Goal: Ask a question: Seek information or help from site administrators or community

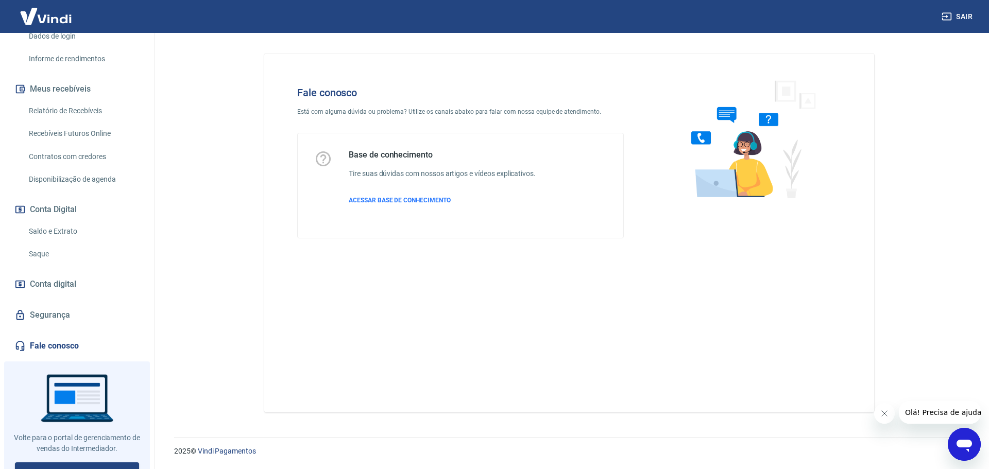
scroll to position [193, 0]
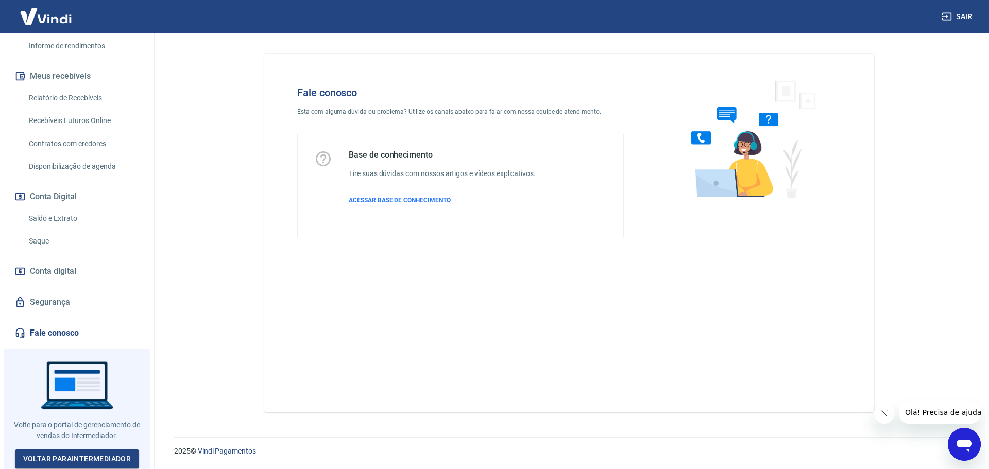
click at [948, 440] on button "Abrir janela de mensagens" at bounding box center [964, 444] width 33 height 33
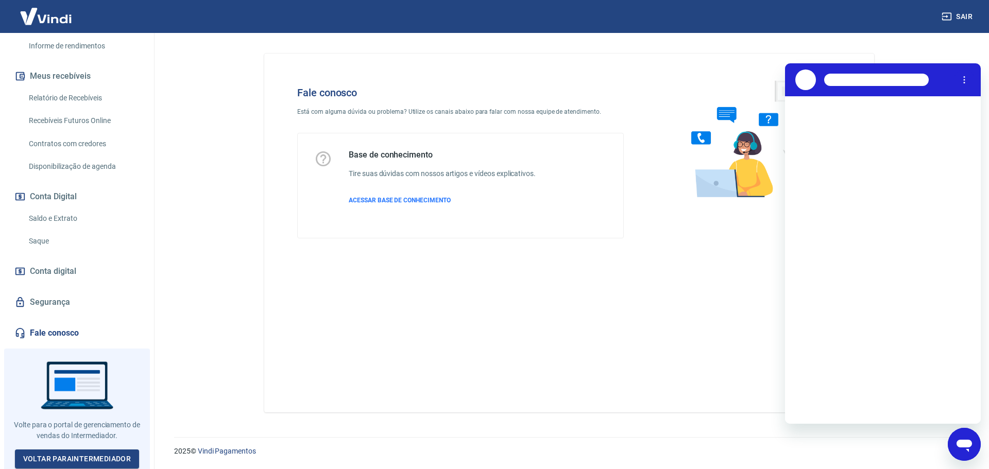
scroll to position [0, 0]
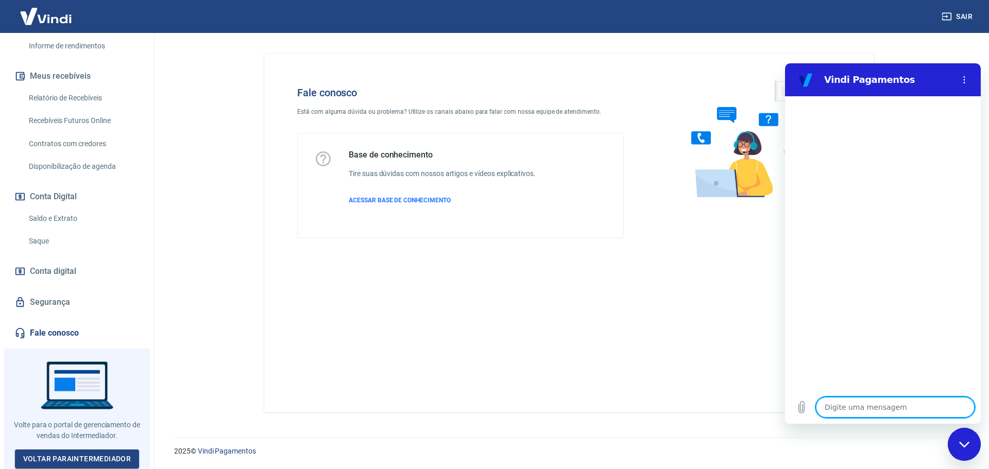
type textarea "F"
type textarea "x"
type textarea "Fa"
type textarea "x"
type textarea "Fal"
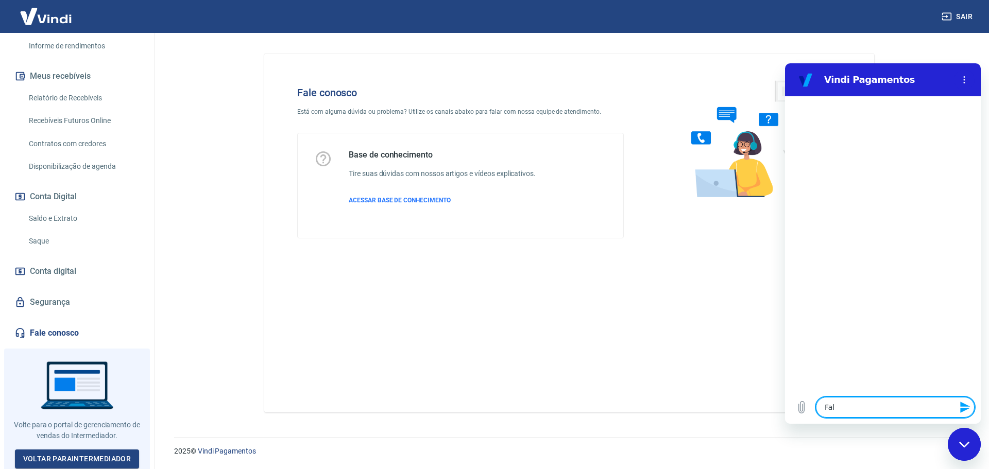
type textarea "x"
type textarea "Fala"
type textarea "x"
type textarea "Falar"
type textarea "x"
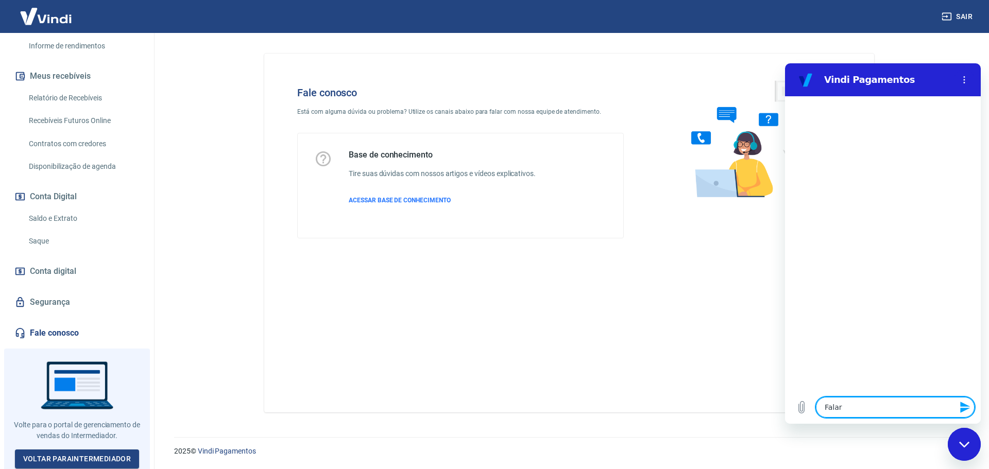
type textarea "Falar"
type textarea "x"
type textarea "Falar c"
type textarea "x"
type textarea "Falar co"
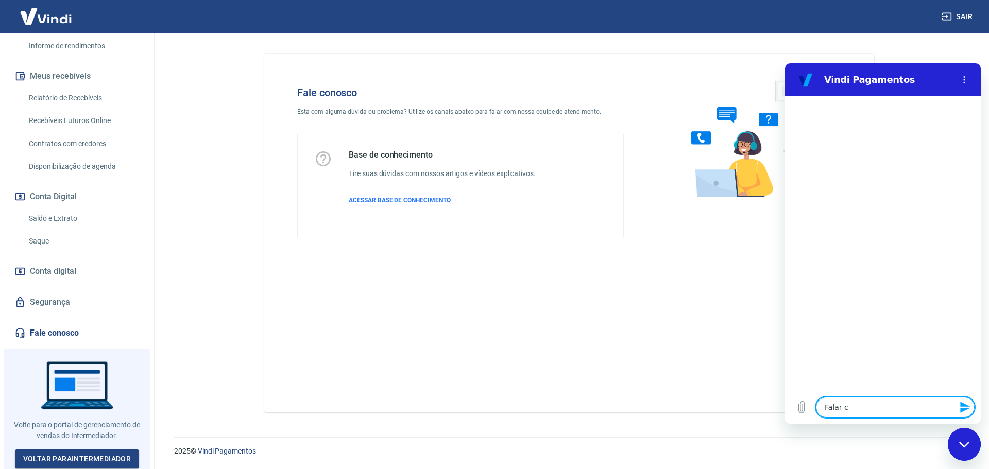
type textarea "x"
type textarea "Falar com"
type textarea "x"
type textarea "Falar com"
type textarea "x"
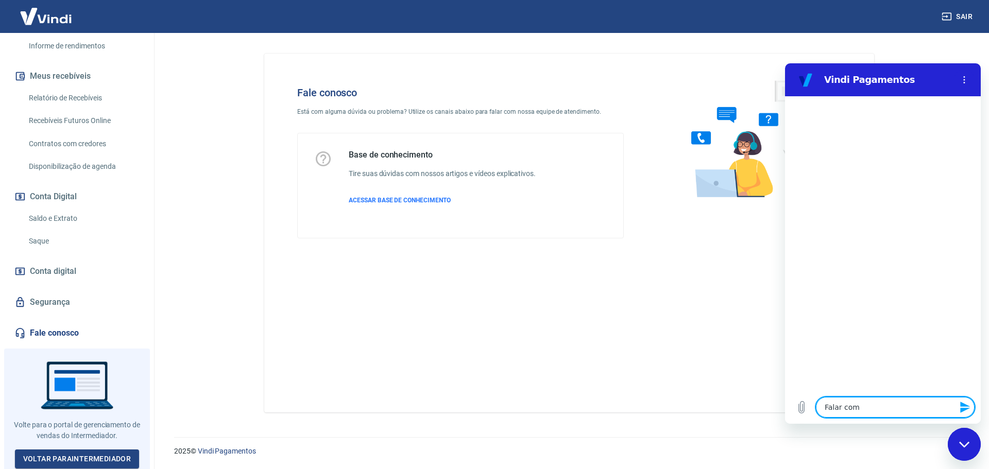
type textarea "Falar com a"
type textarea "x"
type textarea "Falar com at"
type textarea "x"
type textarea "Falar com ate"
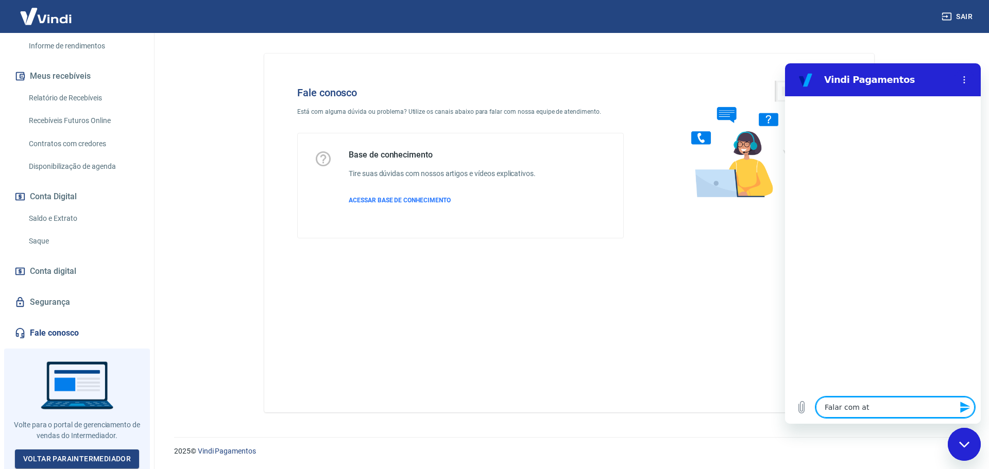
type textarea "x"
type textarea "Falar com aten"
type textarea "x"
type textarea "Falar com atend"
type textarea "x"
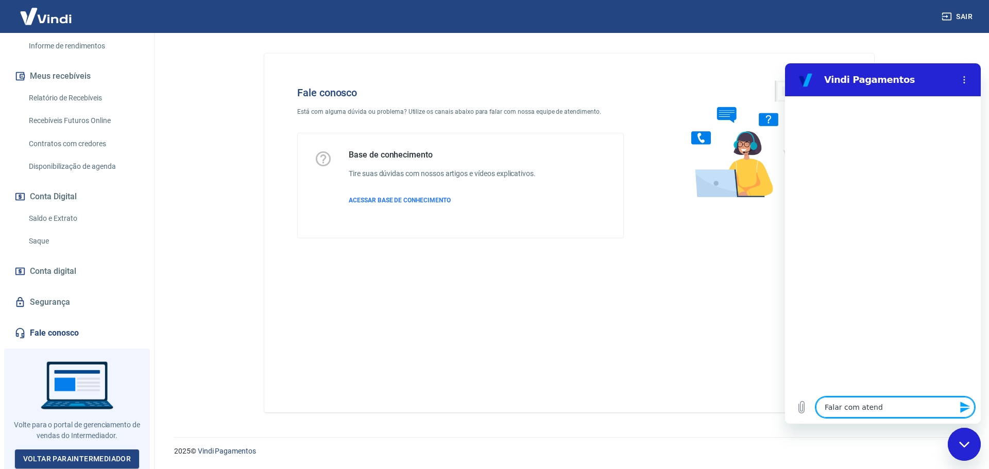
type textarea "Falar com atende"
type textarea "x"
type textarea "Falar com atenden"
type textarea "x"
type textarea "Falar com atendent"
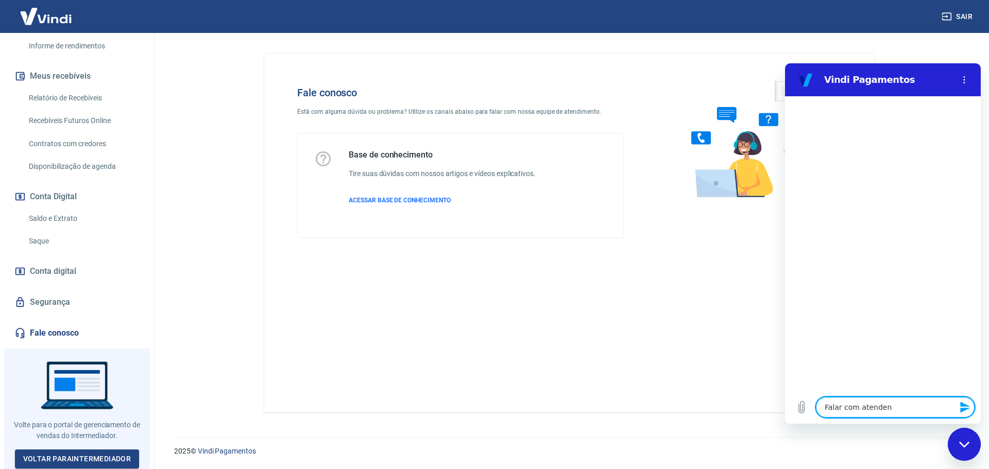
type textarea "x"
type textarea "Falar com atendente"
type textarea "x"
type textarea "Falar com atendente["
type textarea "x"
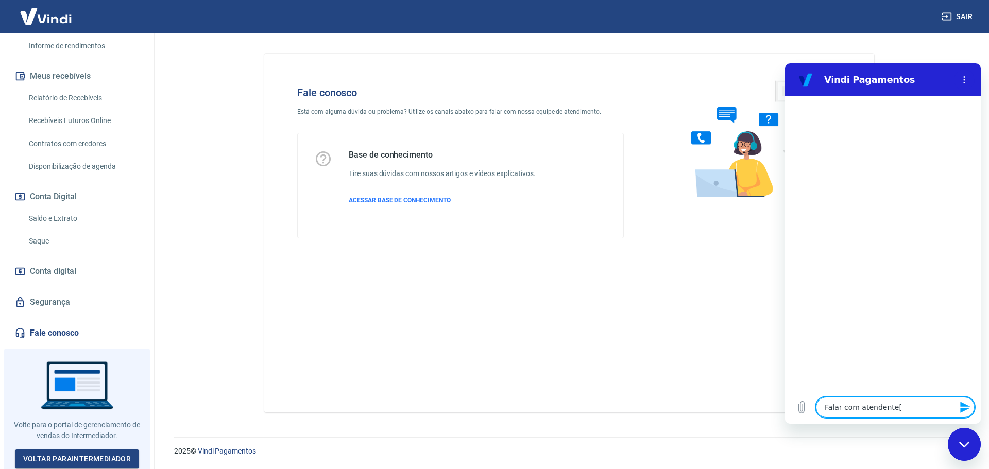
type textarea "Falar com atendente"
type textarea "x"
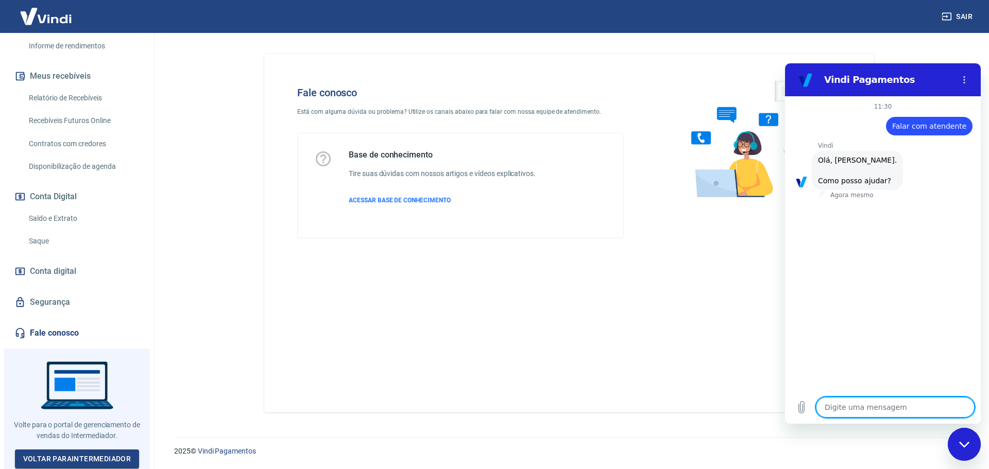
scroll to position [24, 0]
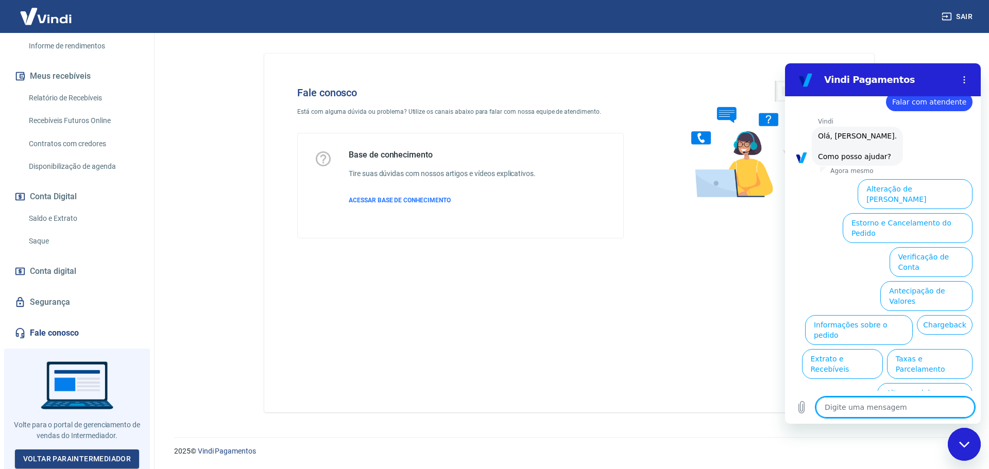
click at [881, 409] on textarea at bounding box center [895, 407] width 159 height 21
type textarea "F"
type textarea "x"
type textarea "Fa"
type textarea "x"
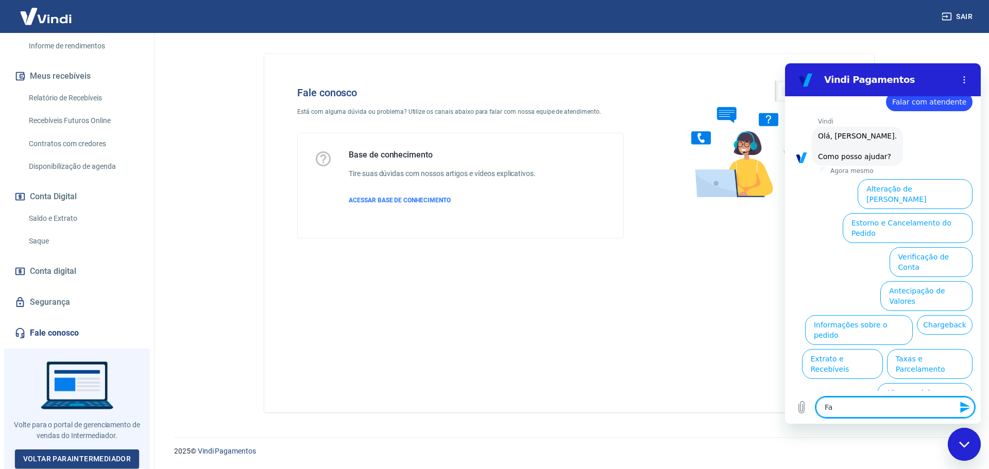
type textarea "Fal"
type textarea "x"
type textarea "Fala"
type textarea "x"
type textarea "Falar"
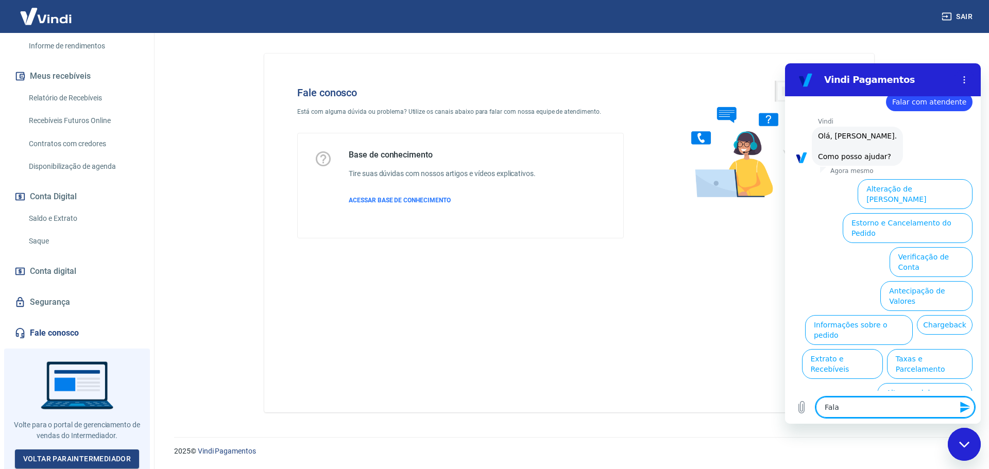
type textarea "x"
type textarea "Falar"
type textarea "x"
type textarea "Falar c"
type textarea "x"
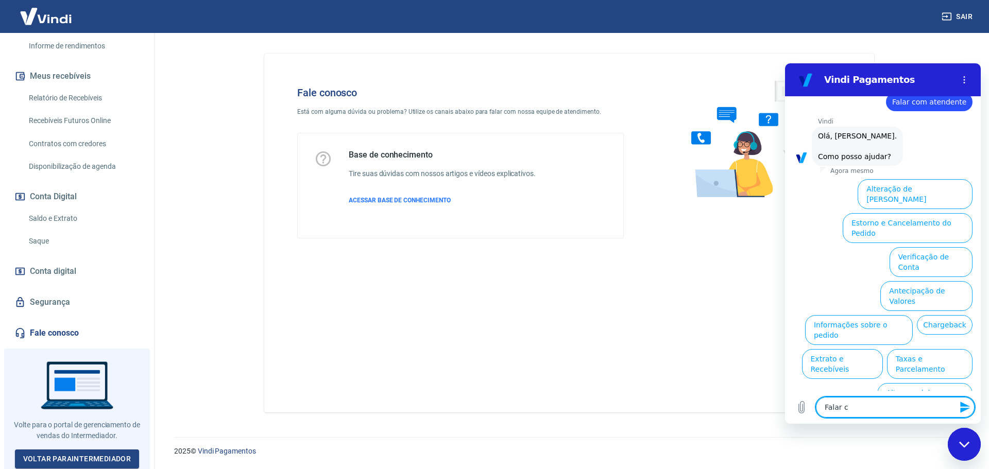
type textarea "Falar co"
type textarea "x"
type textarea "Falar com"
type textarea "x"
type textarea "Falar com"
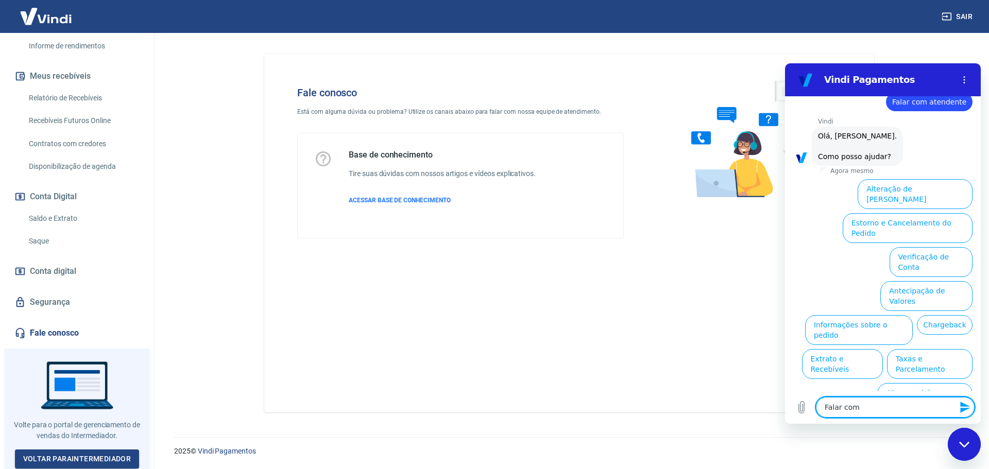
type textarea "x"
type textarea "Falar com a"
type textarea "x"
type textarea "Falar com at"
type textarea "x"
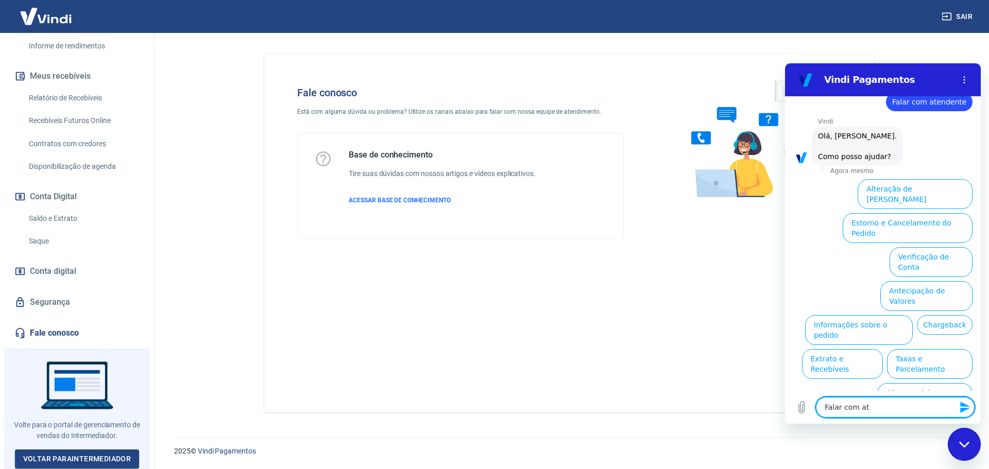
type textarea "Falar com ate"
type textarea "x"
type textarea "Falar com aten"
type textarea "x"
type textarea "Falar com atend"
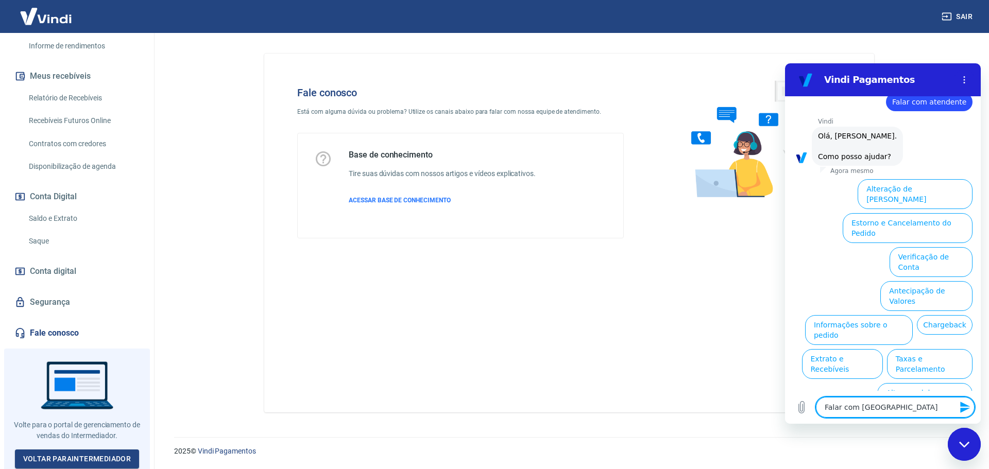
type textarea "x"
type textarea "Falar com atende"
type textarea "x"
type textarea "Falar com atenden"
type textarea "x"
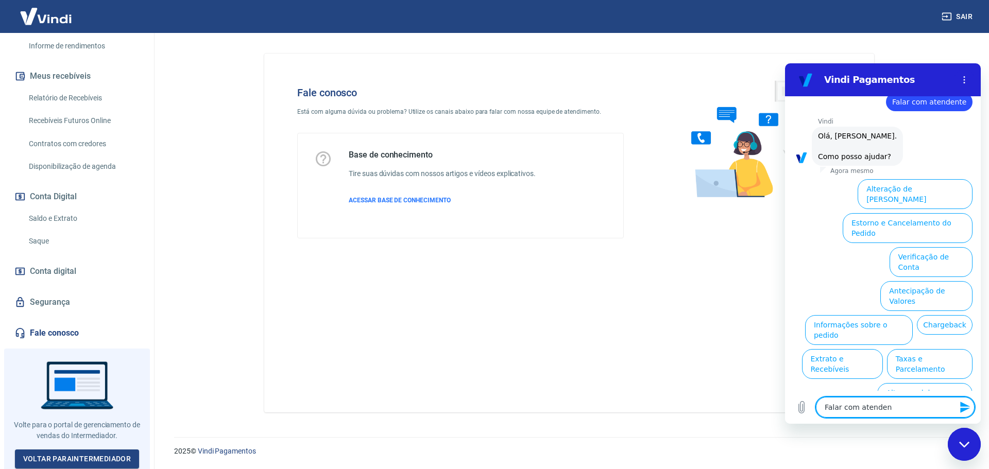
type textarea "Falar com atendent"
type textarea "x"
type textarea "Falar com atendente"
type textarea "x"
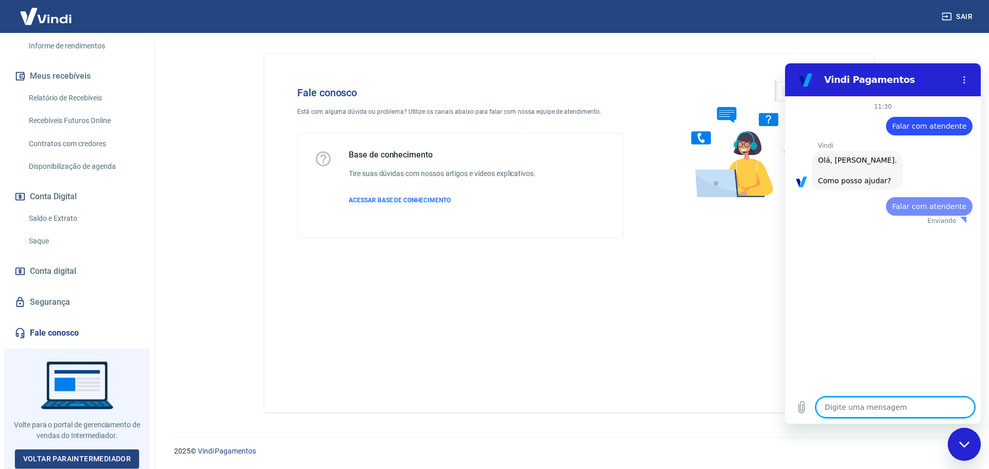
scroll to position [0, 0]
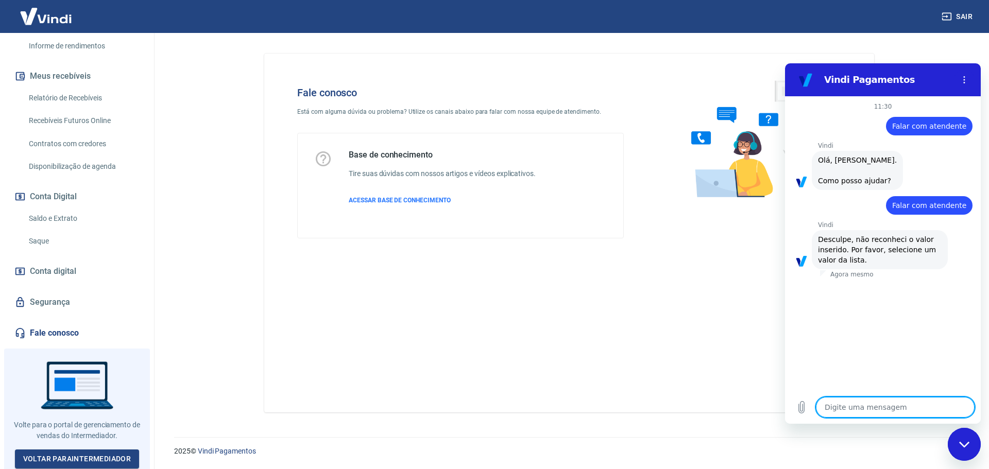
type textarea "x"
click at [866, 405] on textarea at bounding box center [895, 407] width 159 height 21
type textarea "L"
type textarea "x"
type textarea "Li"
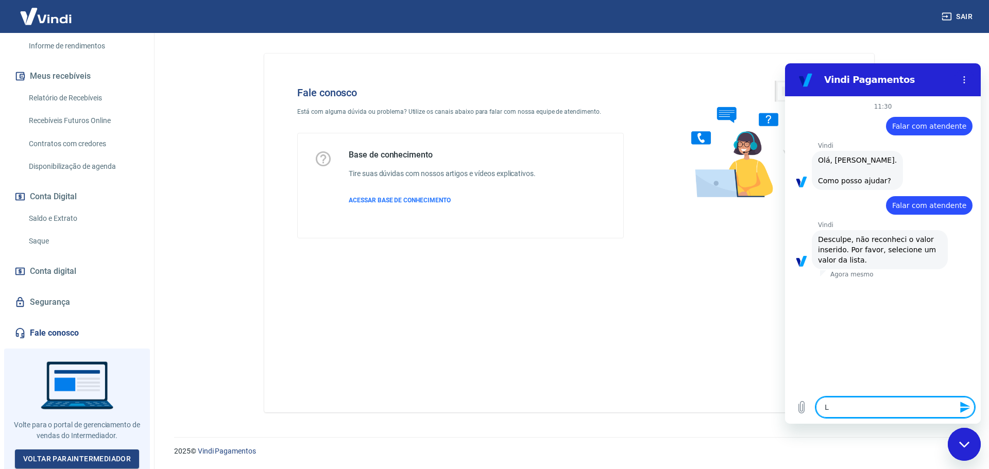
type textarea "x"
type textarea "Lis"
type textarea "x"
type textarea "List"
type textarea "x"
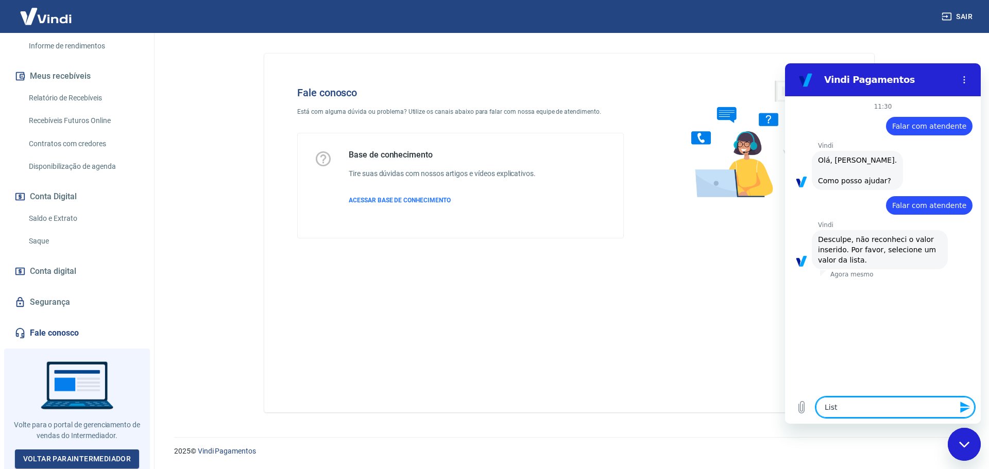
type textarea "Lista"
type textarea "x"
type textarea "List"
type textarea "x"
type textarea "Lis"
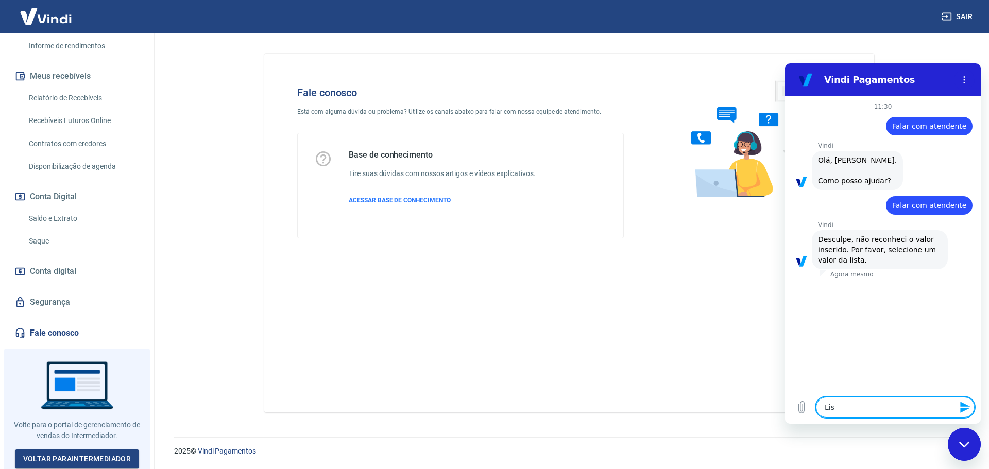
type textarea "x"
type textarea "Li"
type textarea "x"
type textarea "L"
type textarea "x"
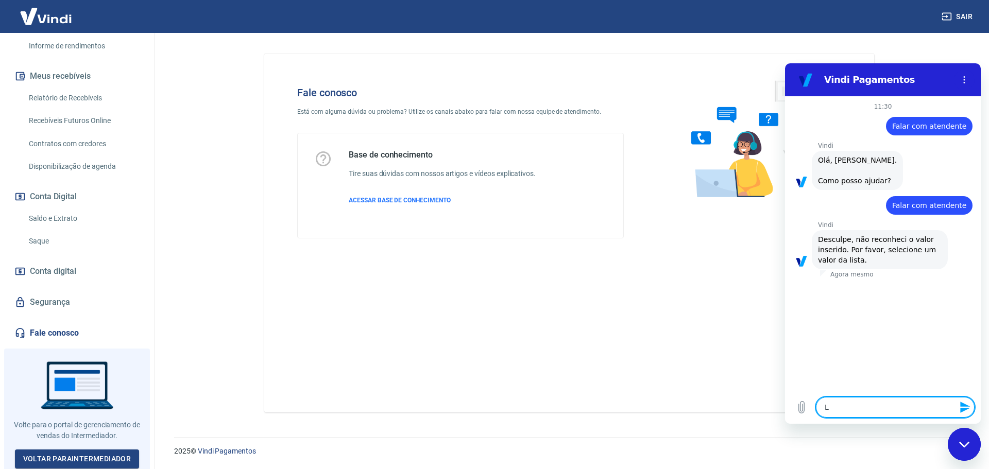
type textarea "x"
type textarea "8"
type textarea "x"
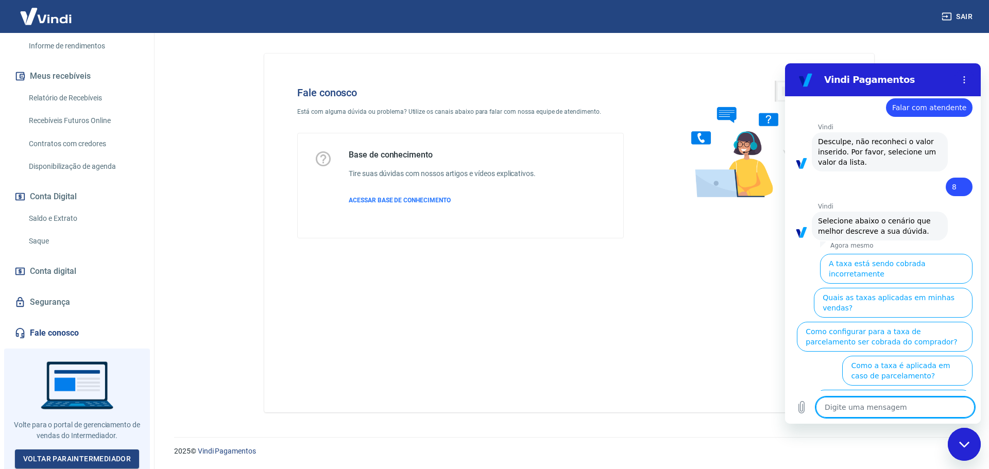
scroll to position [98, 0]
type textarea "9"
type textarea "x"
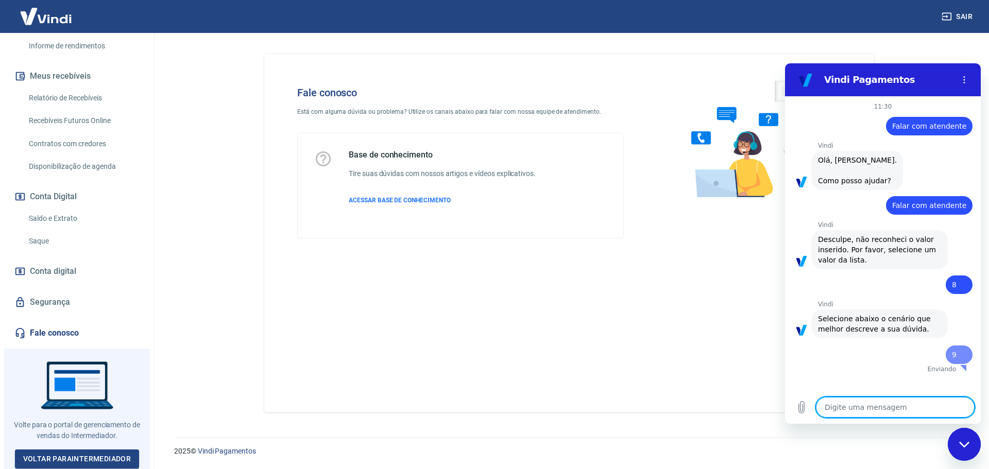
scroll to position [0, 0]
type textarea "x"
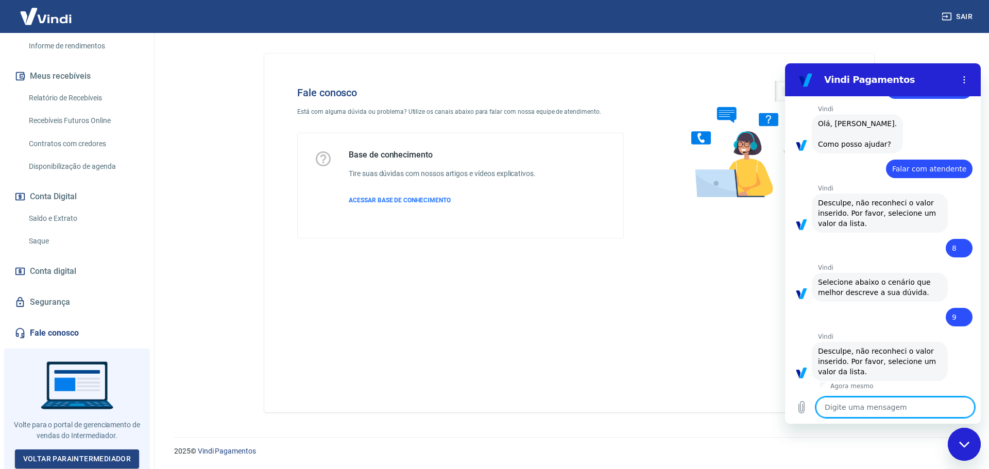
scroll to position [39, 0]
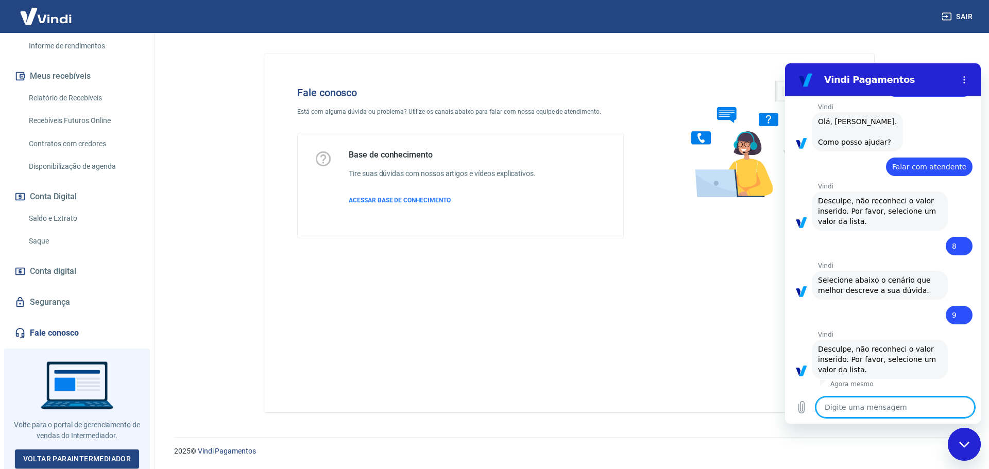
type textarea "9"
type textarea "x"
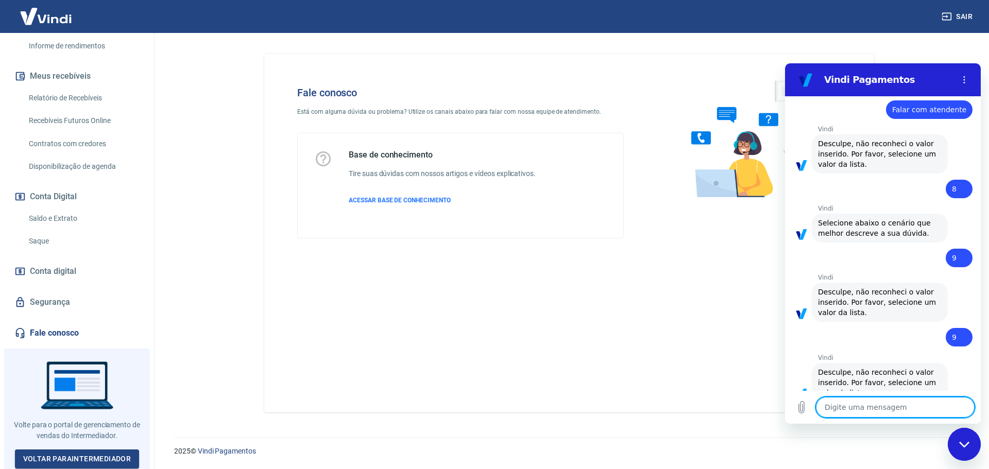
type textarea "x"
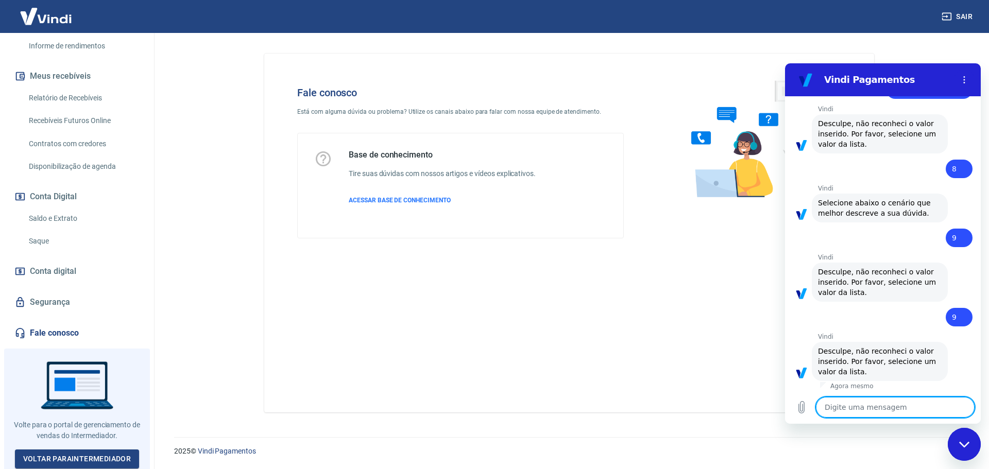
scroll to position [118, 0]
type textarea "1"
type textarea "x"
type textarea "10"
type textarea "x"
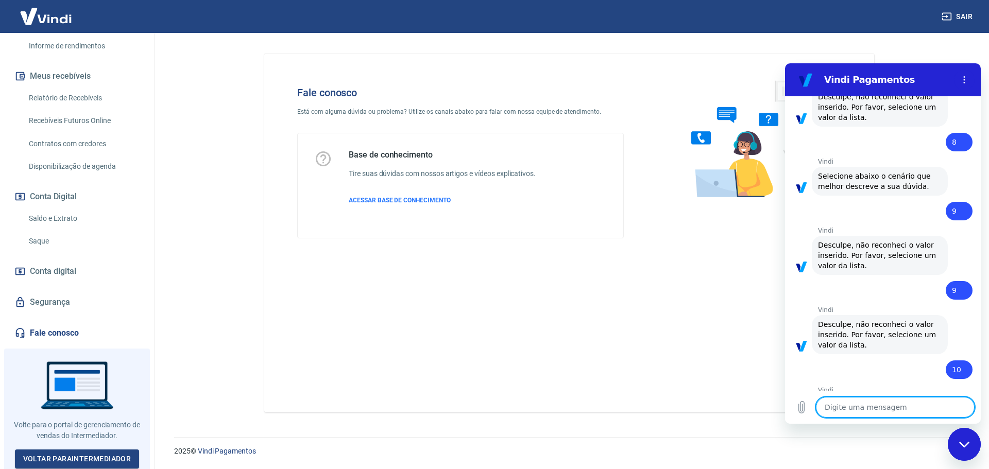
type textarea "x"
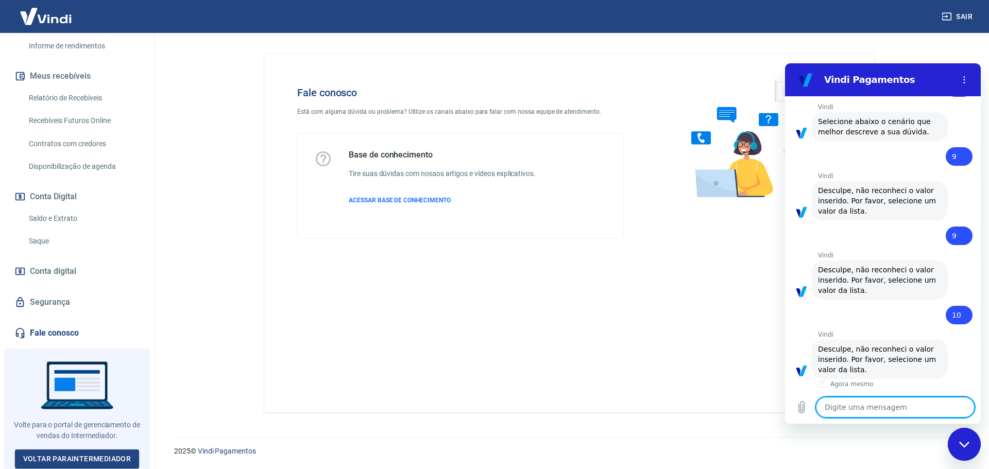
type textarea "8"
type textarea "x"
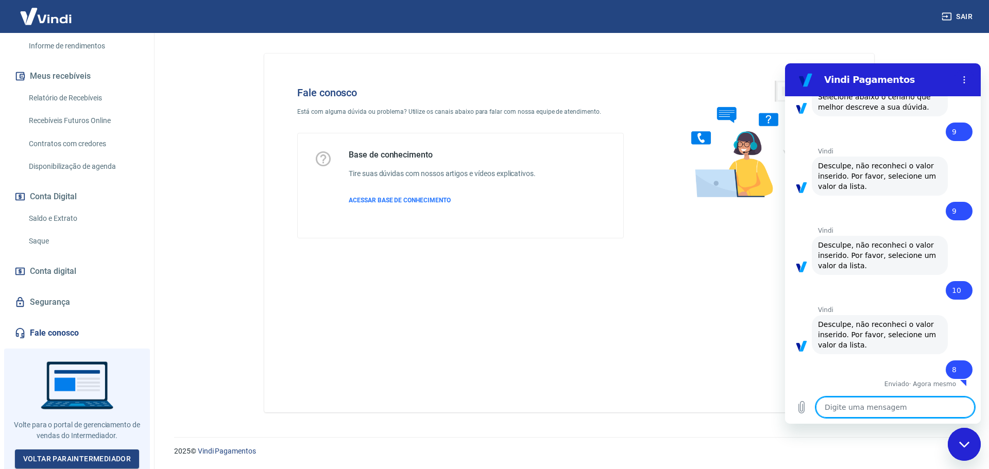
type textarea "x"
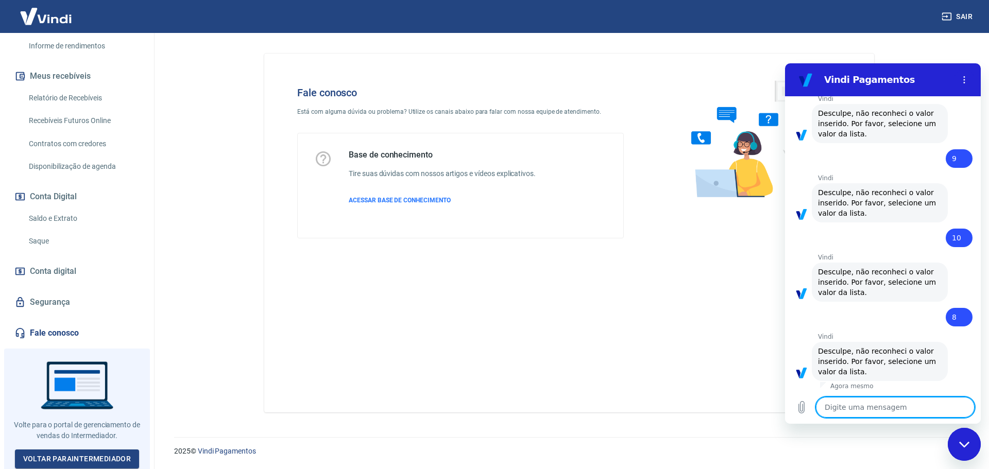
scroll to position [277, 0]
type textarea "7"
type textarea "x"
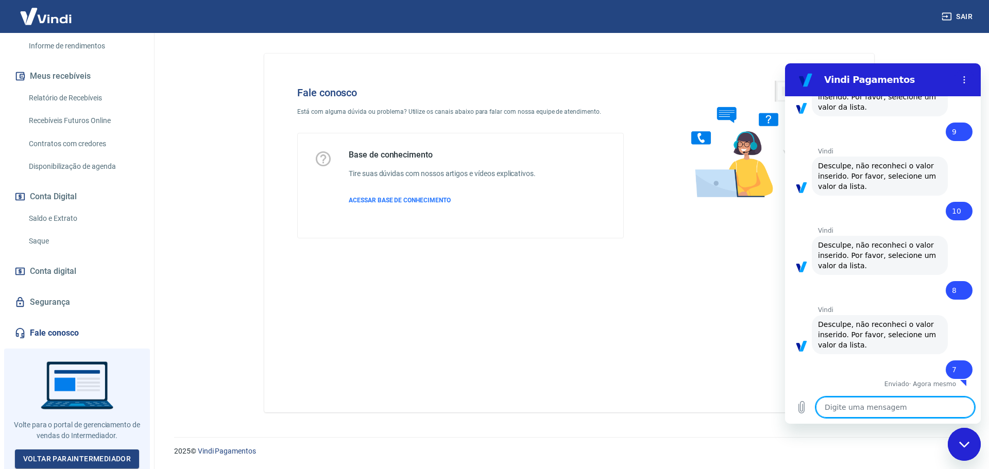
type textarea "x"
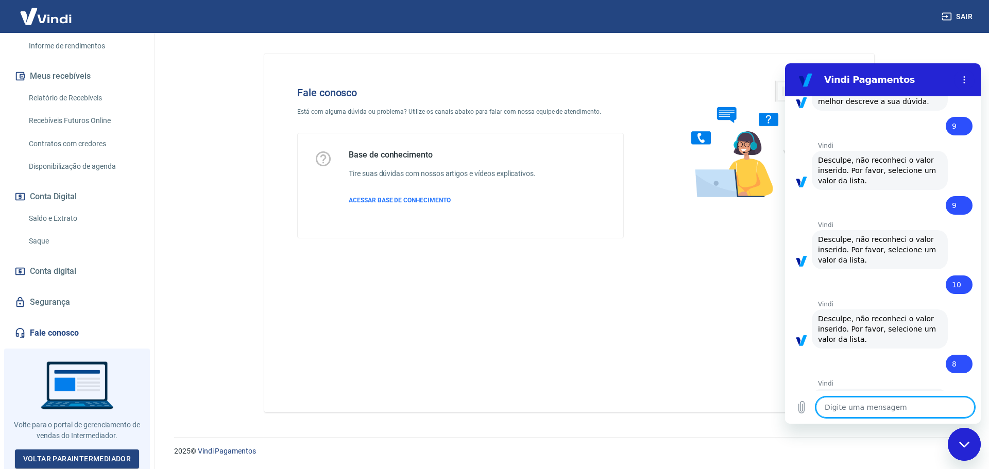
scroll to position [376, 0]
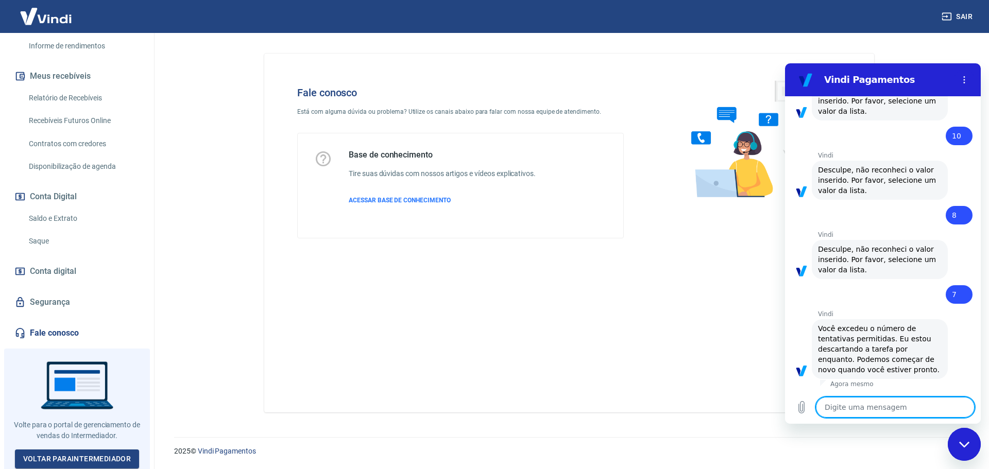
type textarea "f"
type textarea "x"
type textarea "fA"
type textarea "x"
type textarea "f"
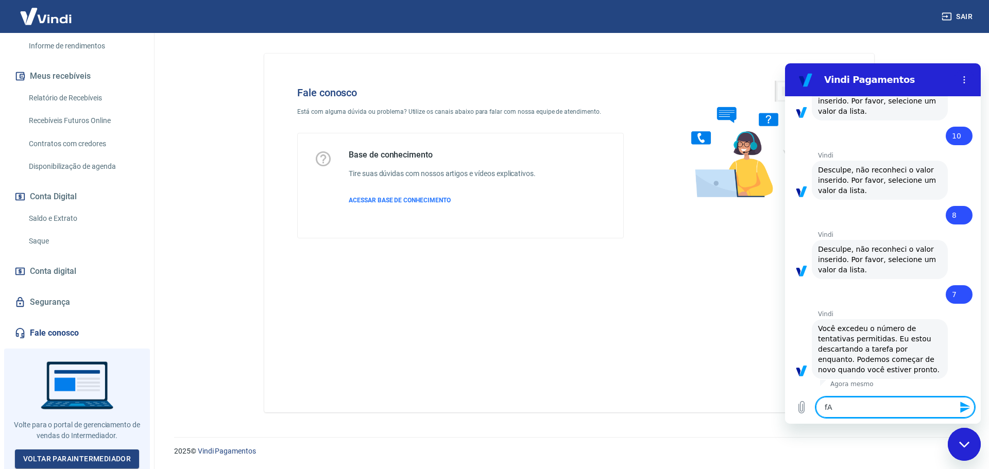
type textarea "x"
type textarea "F"
type textarea "x"
type textarea "Fa"
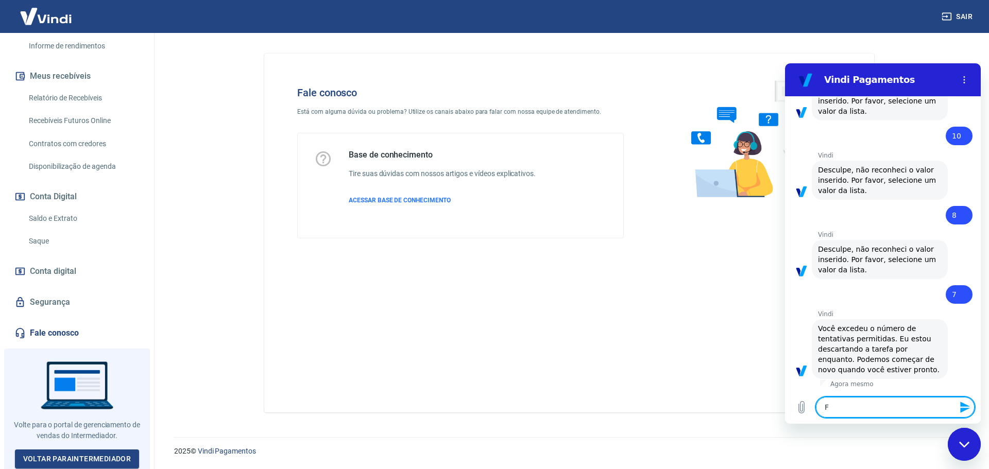
type textarea "x"
type textarea "Fal"
type textarea "x"
type textarea "Fala"
type textarea "x"
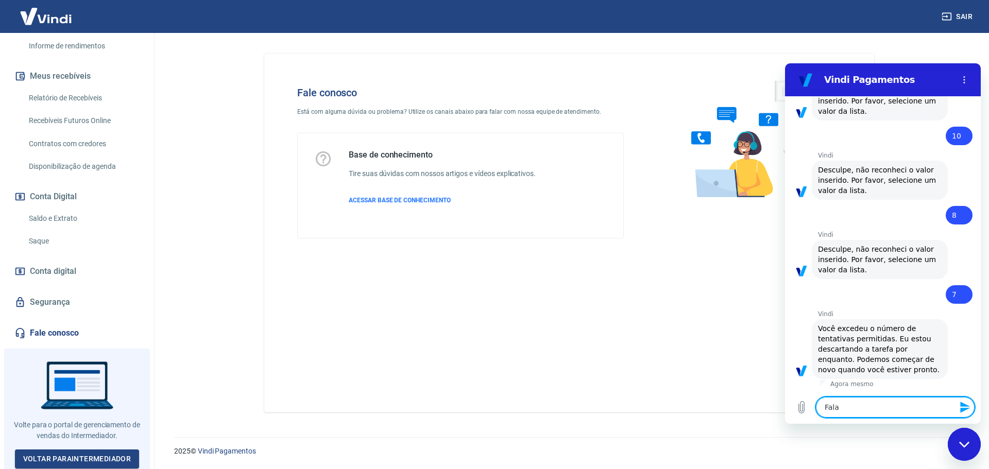
type textarea "Falar"
type textarea "x"
type textarea "Falar"
type textarea "x"
type textarea "Falar c"
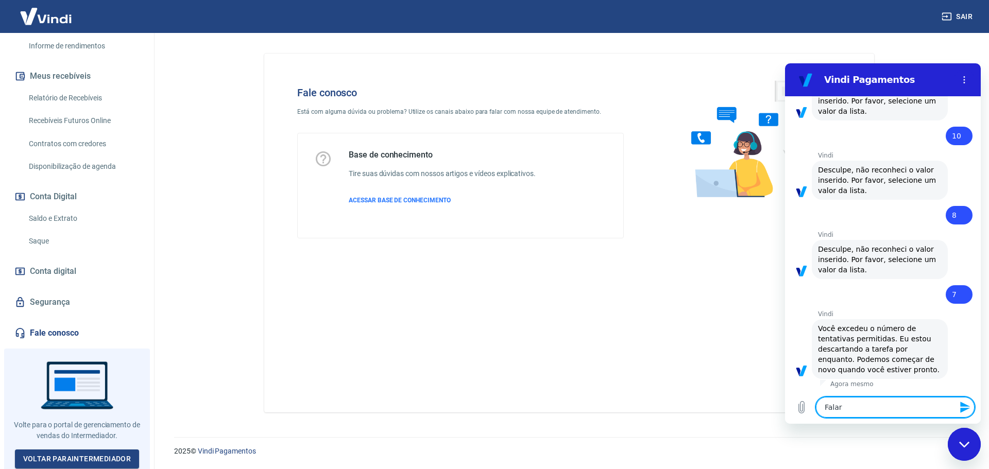
type textarea "x"
type textarea "Falar co"
type textarea "x"
type textarea "Falar com"
type textarea "x"
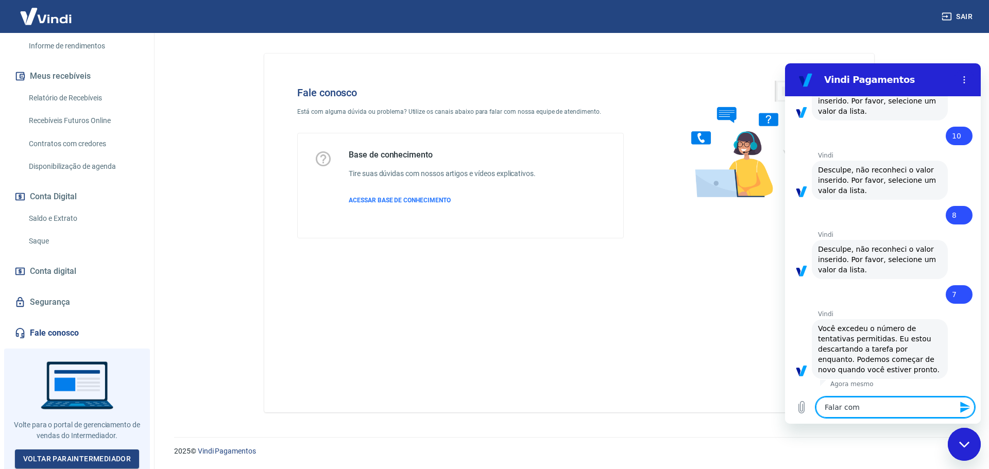
type textarea "Falar com"
type textarea "x"
type textarea "Falar com a"
type textarea "x"
type textarea "Falar com at"
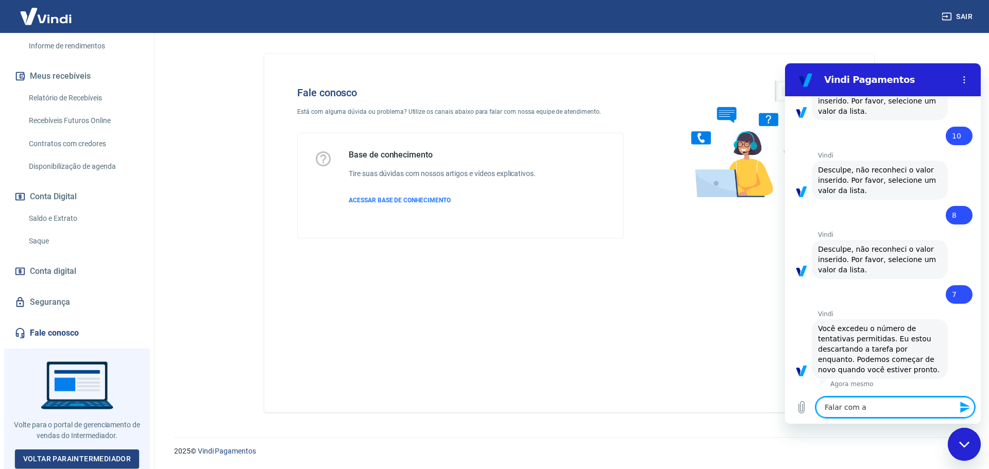
type textarea "x"
type textarea "Falar com ate"
type textarea "x"
type textarea "Falar com aten"
type textarea "x"
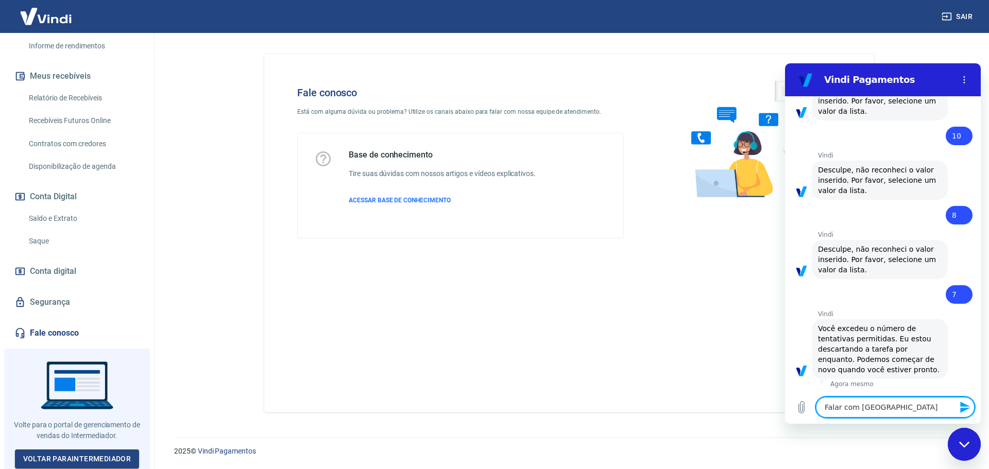
type textarea "Falar com atend"
type textarea "x"
type textarea "Falar com atende"
type textarea "x"
type textarea "Falar com atenden"
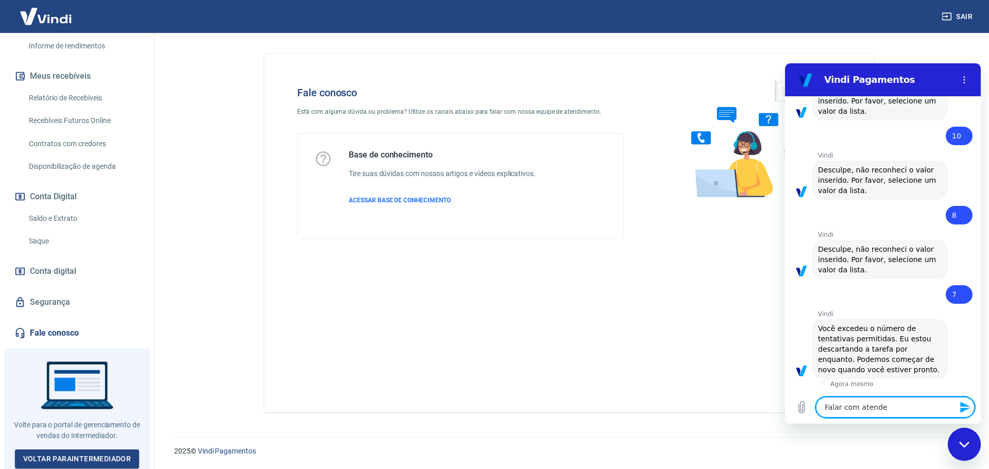
type textarea "x"
type textarea "Falar com atendent"
type textarea "x"
type textarea "Falar com atendente"
type textarea "x"
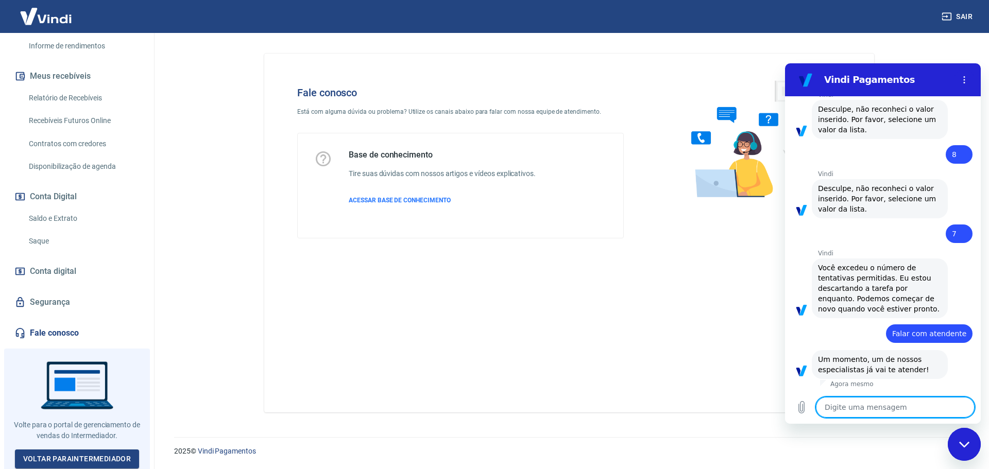
type textarea "x"
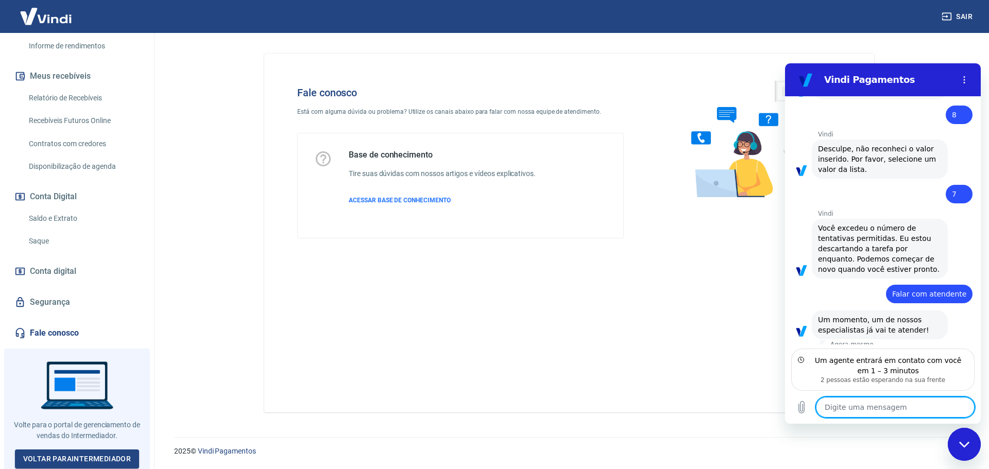
scroll to position [484, 0]
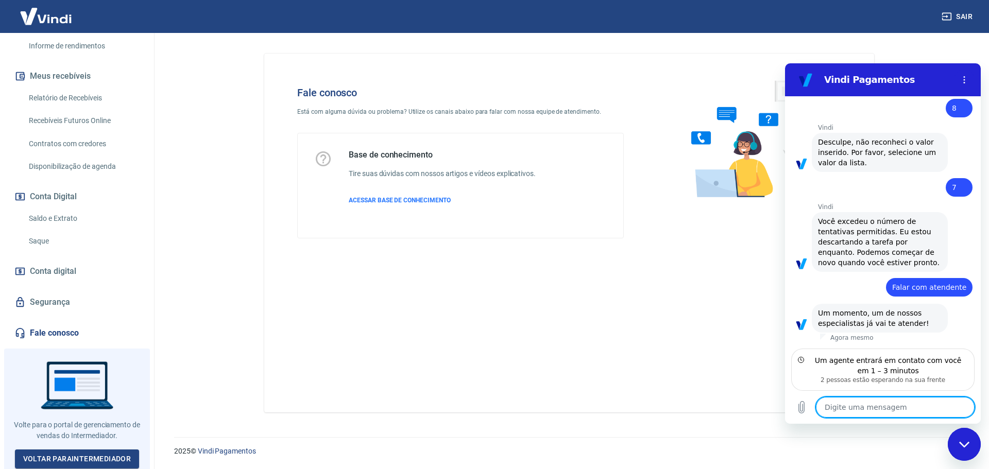
type textarea "B"
type textarea "x"
type textarea "Bp"
type textarea "x"
type textarea "Bp,"
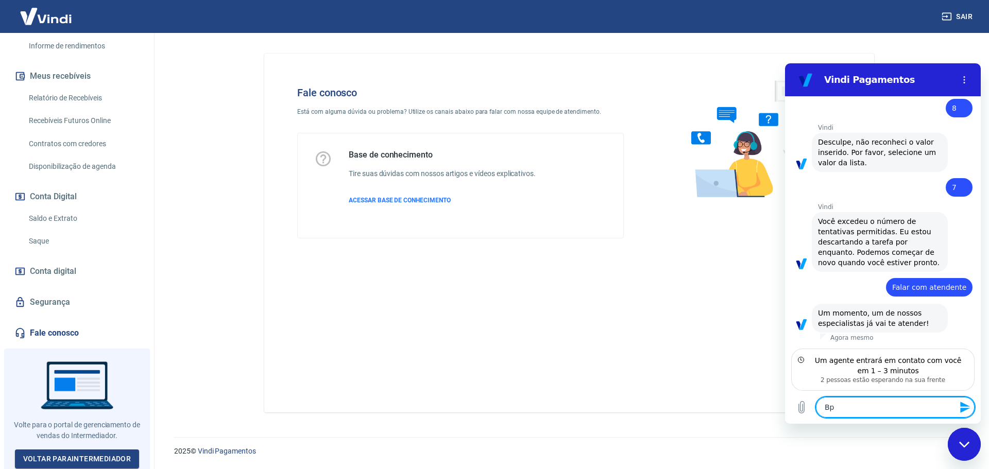
type textarea "x"
type textarea "Bp,"
type textarea "x"
type textarea "Bp, d"
type textarea "x"
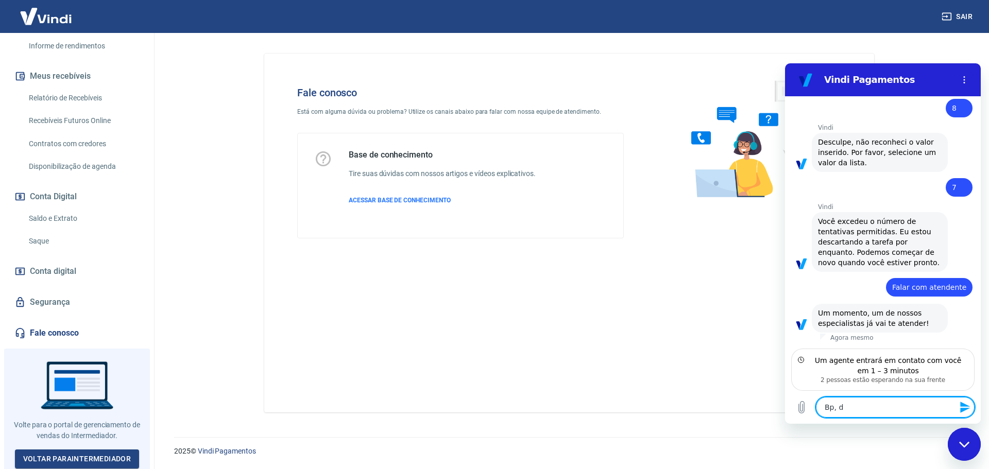
type textarea "Bp, do"
type textarea "x"
type textarea "Bp, d"
type textarea "x"
type textarea "Bp,"
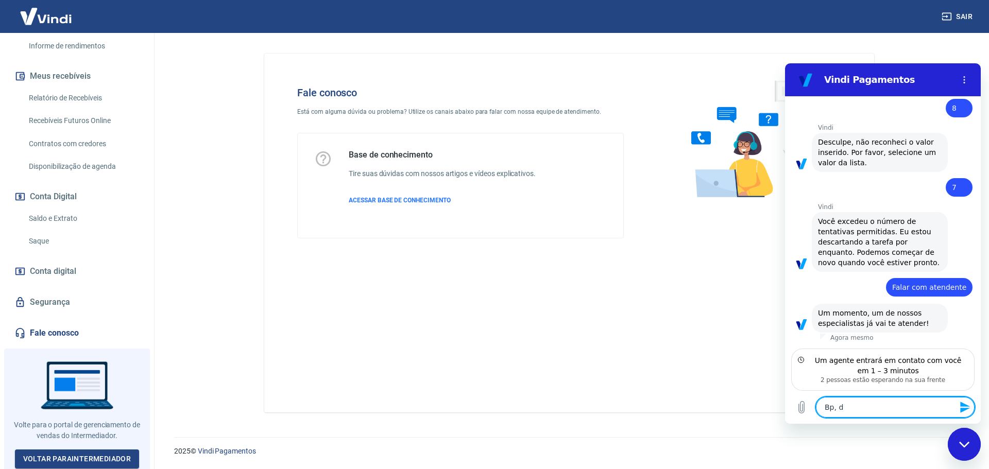
type textarea "x"
type textarea "Bp,"
type textarea "x"
type textarea "Bp"
type textarea "x"
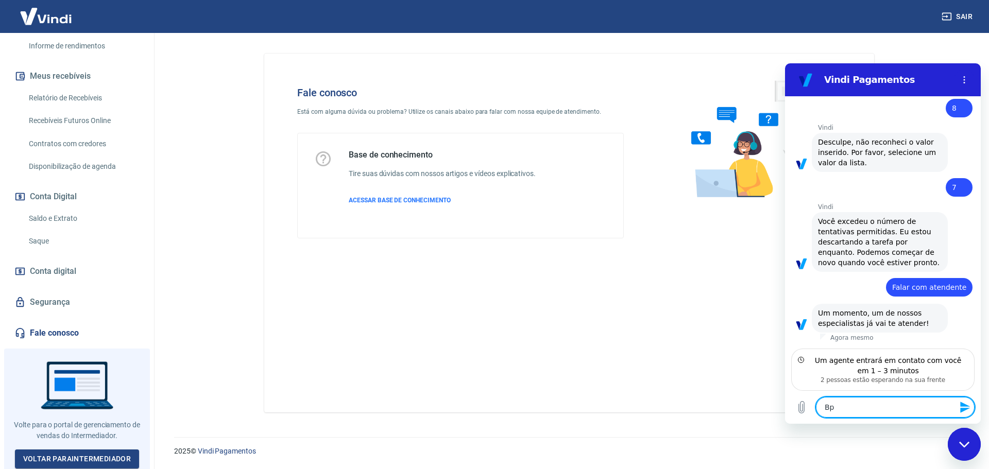
type textarea "B"
type textarea "x"
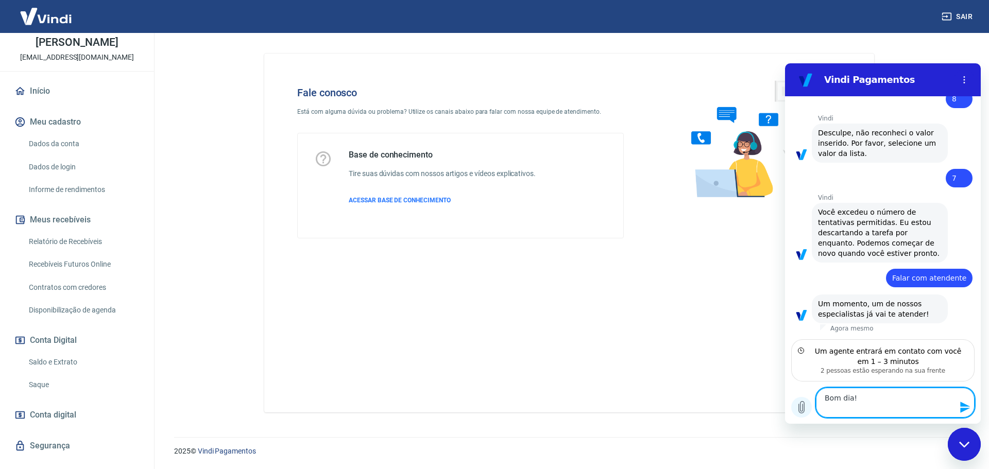
scroll to position [39, 0]
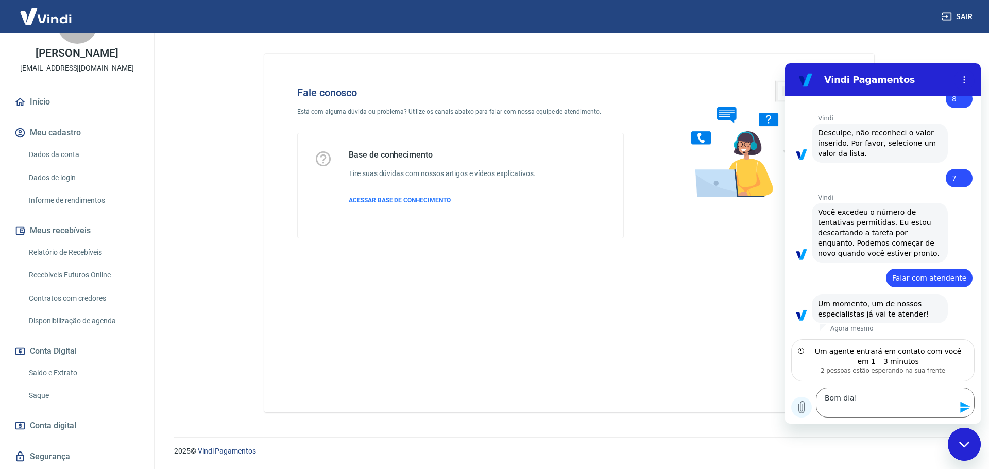
click at [810, 408] on button "Carregar arquivo" at bounding box center [801, 407] width 21 height 21
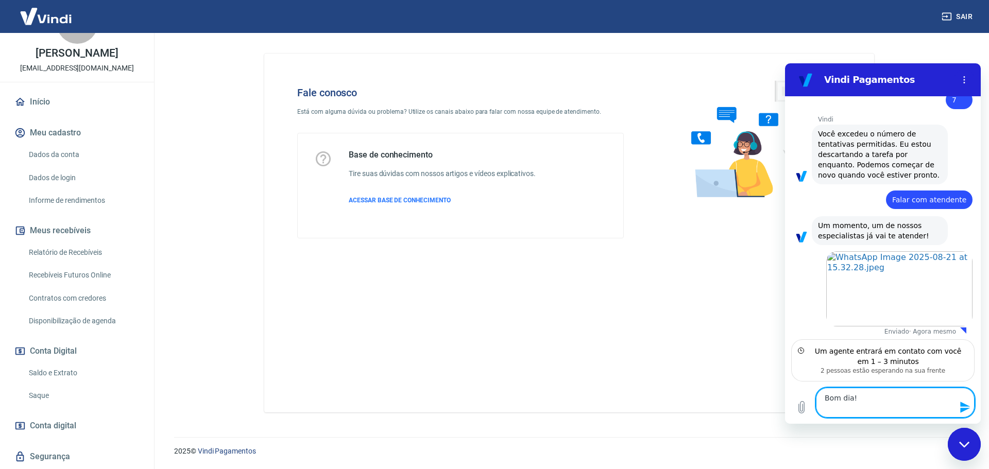
scroll to position [574, 0]
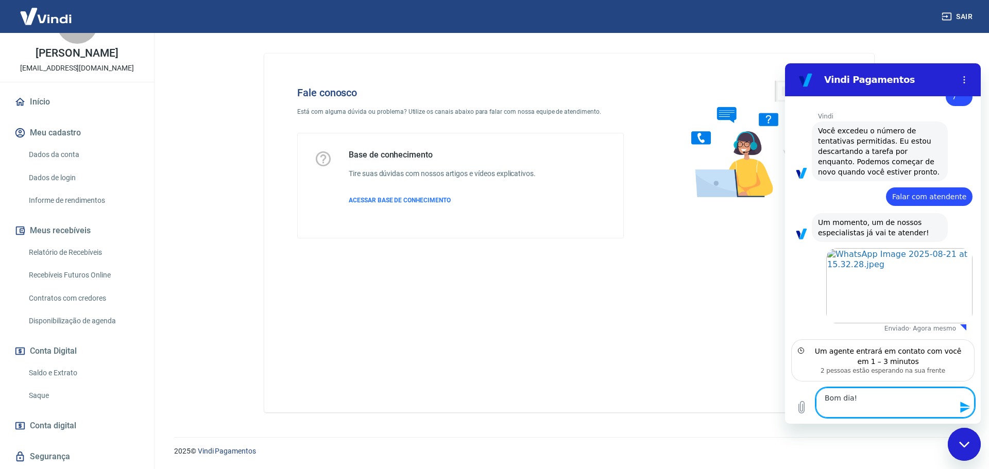
paste textarea "407279"
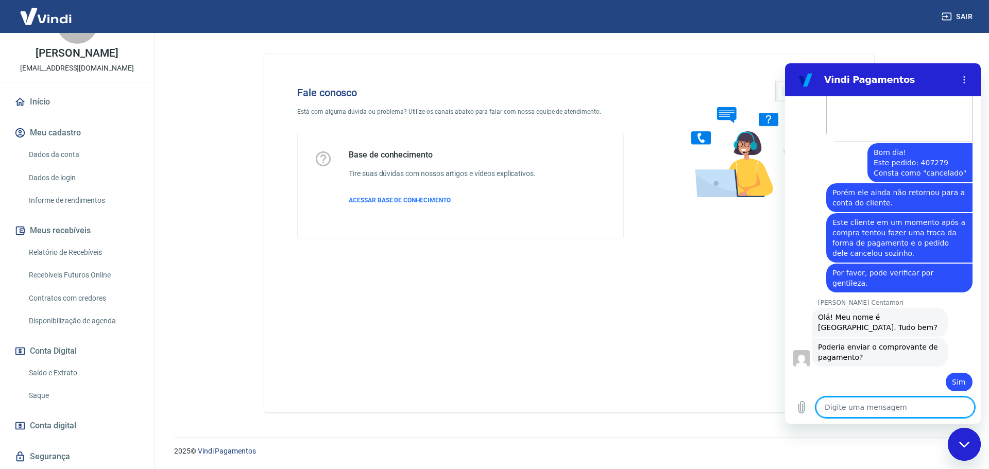
scroll to position [758, 0]
click at [799, 406] on icon "Carregar arquivo" at bounding box center [801, 407] width 12 height 12
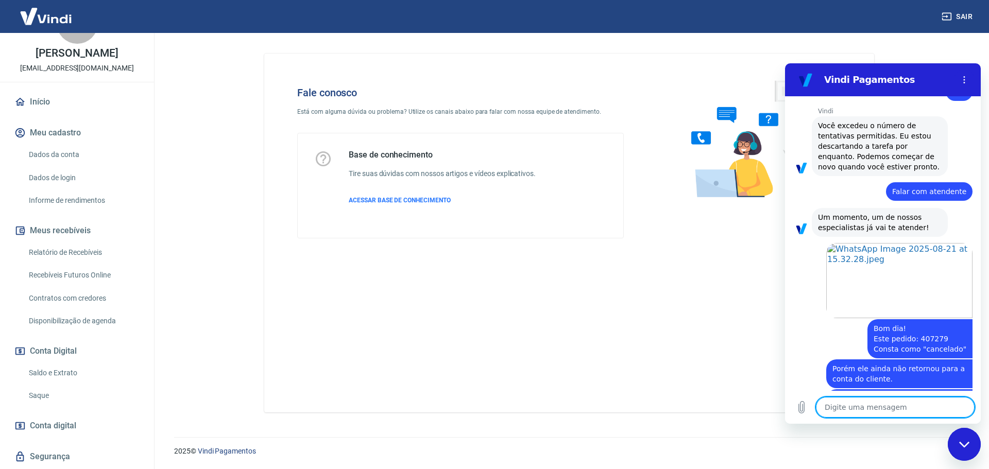
scroll to position [834, 0]
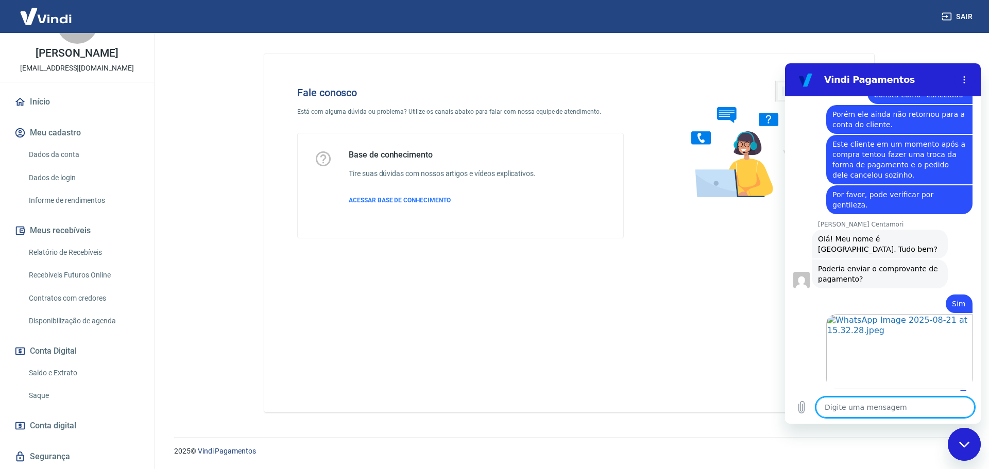
click at [839, 407] on textarea at bounding box center [895, 407] width 159 height 21
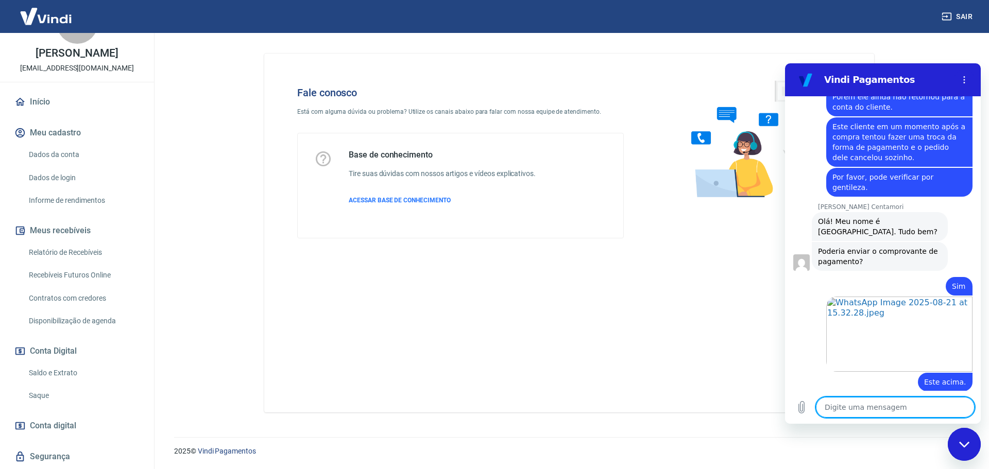
scroll to position [853, 0]
click at [857, 411] on textarea at bounding box center [895, 407] width 159 height 21
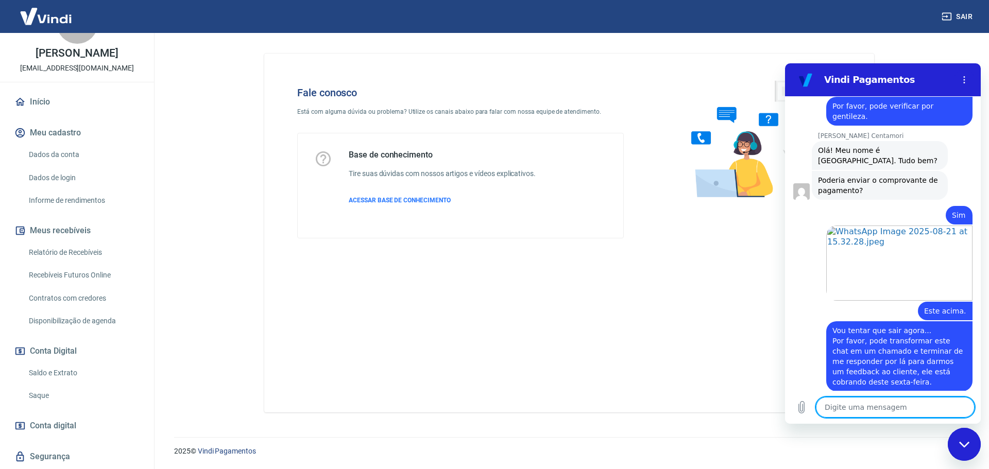
scroll to position [924, 0]
